Goal: Check status

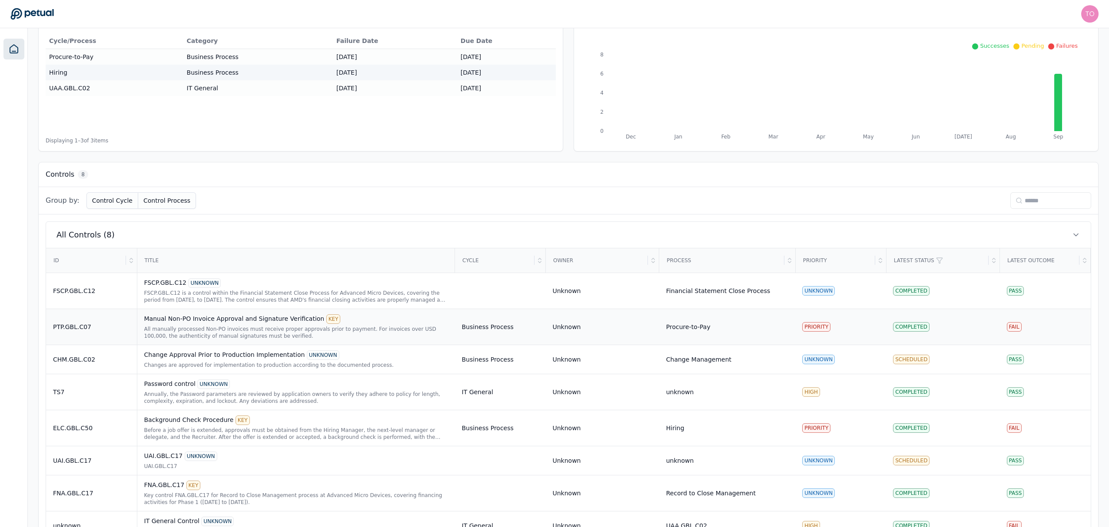
scroll to position [145, 0]
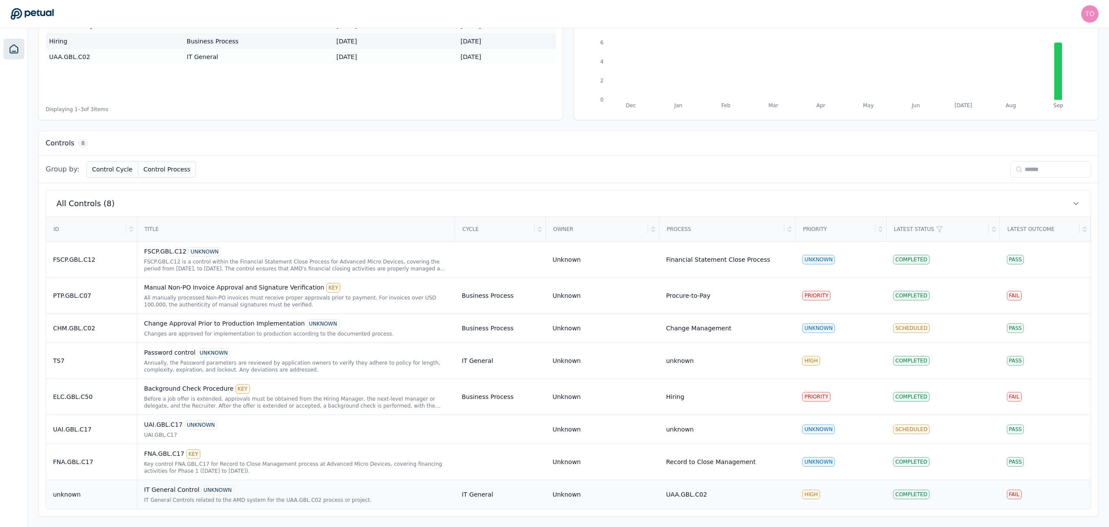
click at [288, 501] on div "IT General Controls related to the AMD system for the UAA.GBL.C02 process or pr…" at bounding box center [296, 500] width 304 height 7
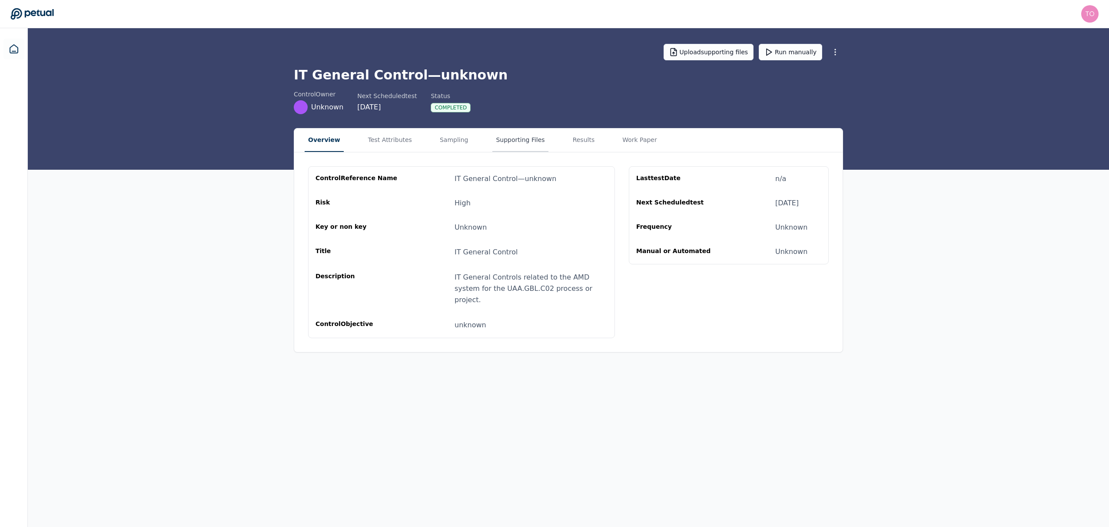
click at [510, 131] on button "Supporting Files" at bounding box center [520, 140] width 56 height 23
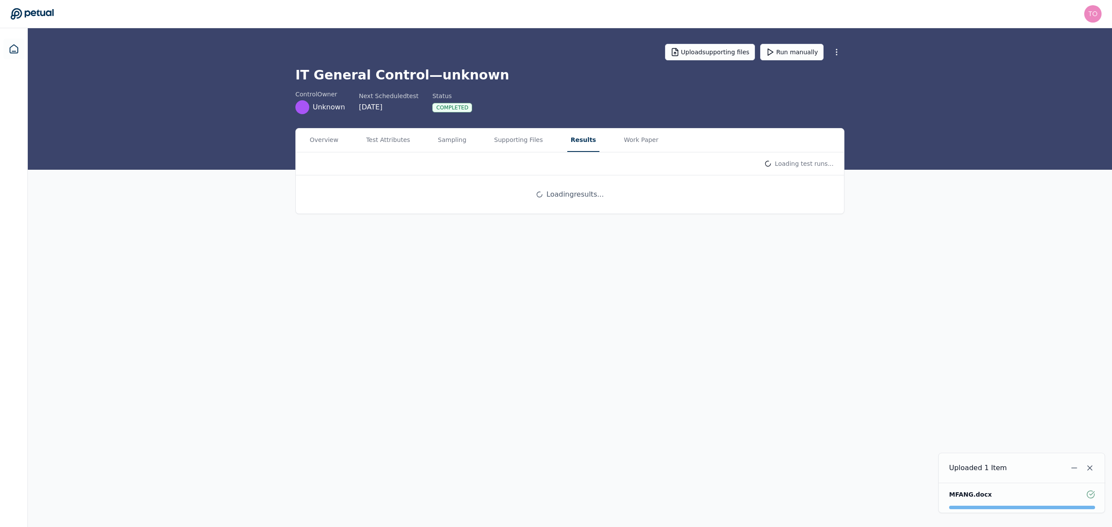
click at [567, 139] on button "Results" at bounding box center [583, 140] width 32 height 23
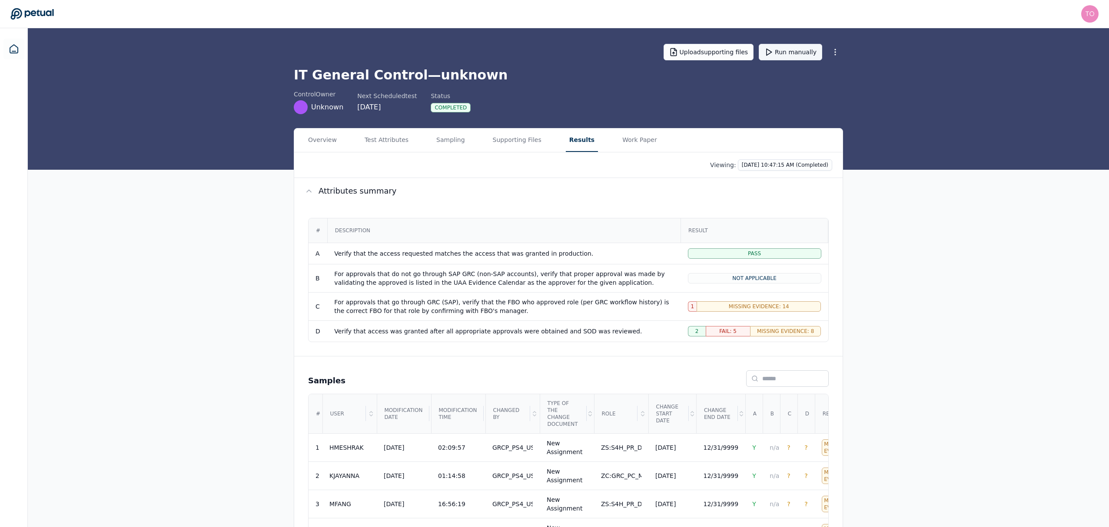
click at [796, 53] on button "Run manually" at bounding box center [790, 52] width 63 height 17
click at [10, 49] on icon at bounding box center [14, 49] width 10 height 10
